Goal: Task Accomplishment & Management: Manage account settings

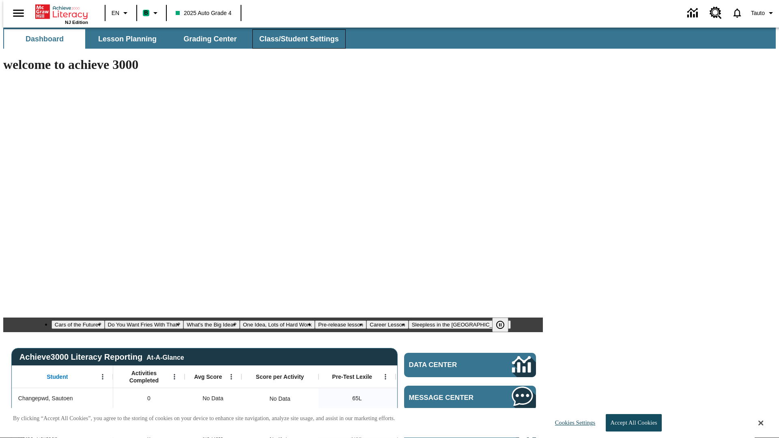
click at [294, 39] on span "Class/Student Settings" at bounding box center [298, 38] width 79 height 9
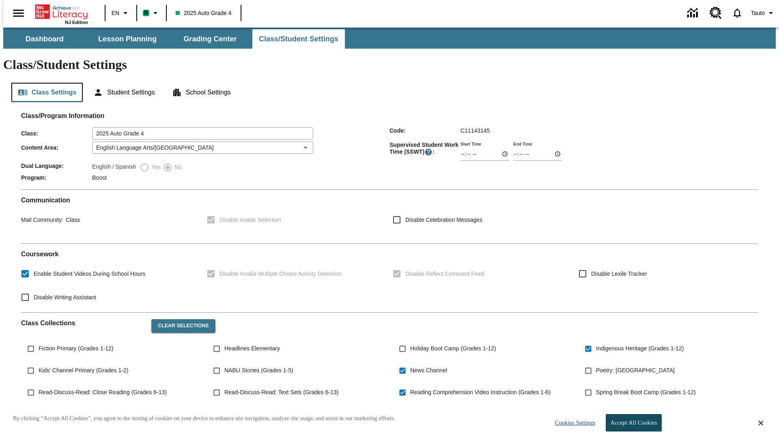
click at [44, 83] on button "Class Settings" at bounding box center [46, 92] width 71 height 19
type input "02:20"
type input "03:20"
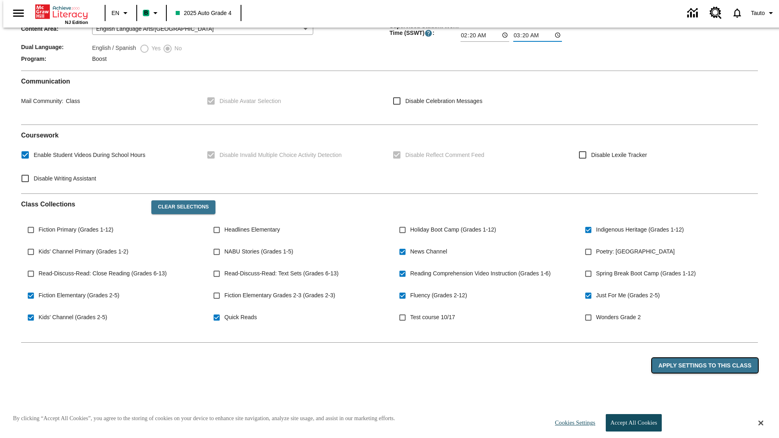
click at [709, 358] on button "Apply Settings to this Class" at bounding box center [705, 365] width 106 height 15
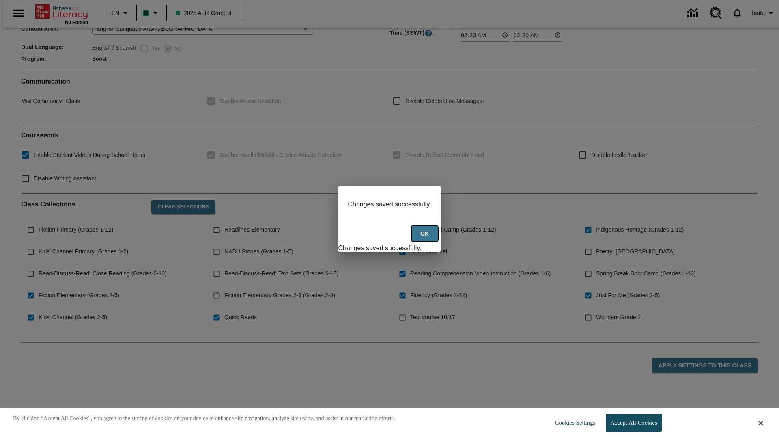
click at [425, 238] on button "Ok" at bounding box center [425, 234] width 26 height 16
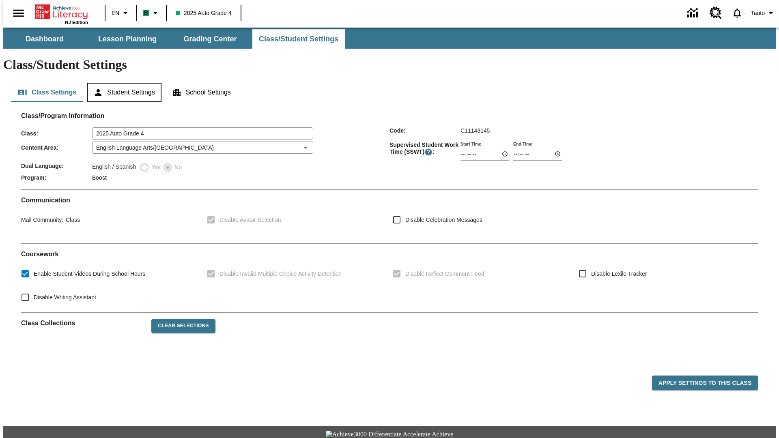
click at [122, 83] on button "Student Settings" at bounding box center [124, 92] width 74 height 19
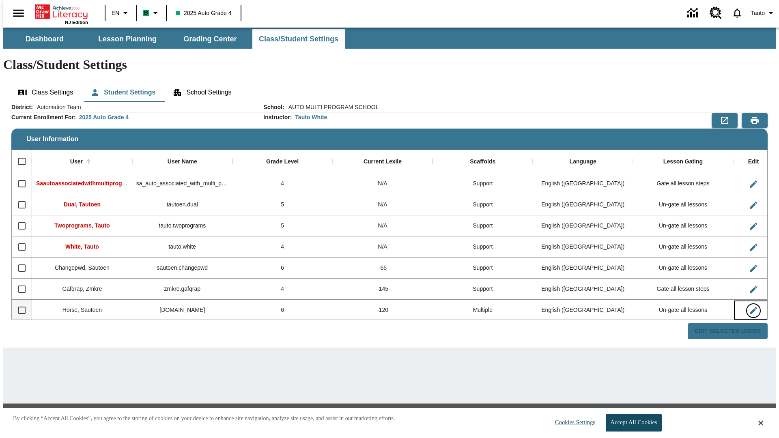
click at [750, 307] on icon "Edit User" at bounding box center [753, 310] width 7 height 7
